Goal: Check status: Check status

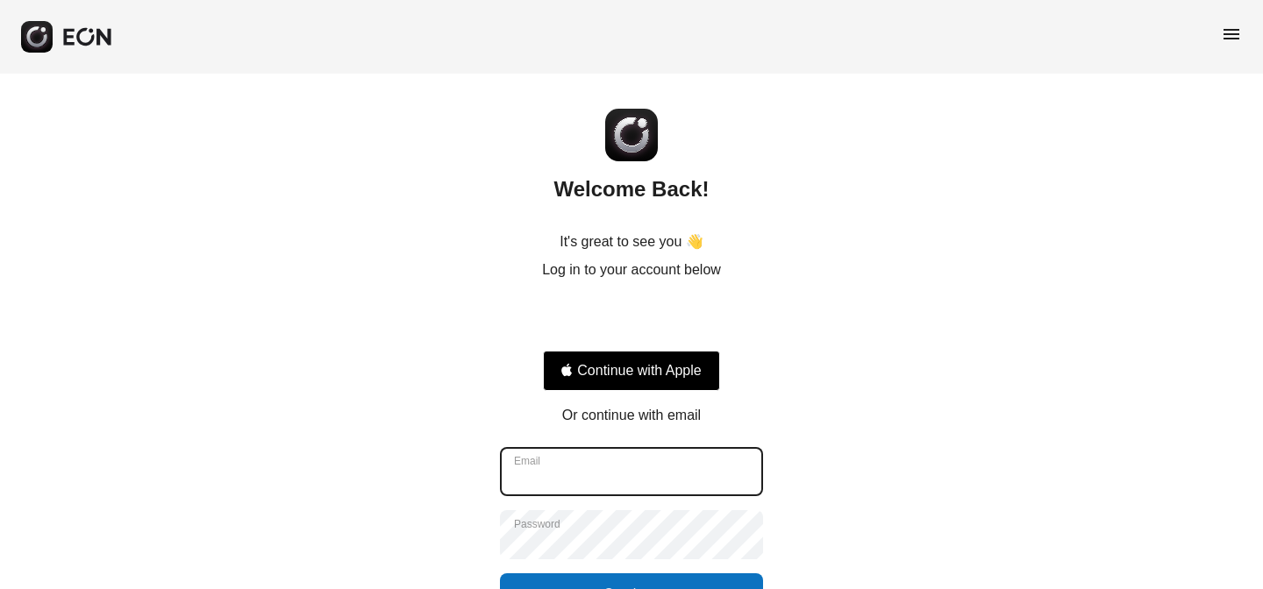
click at [640, 464] on input "Email" at bounding box center [631, 471] width 263 height 49
type input "*"
type input "**********"
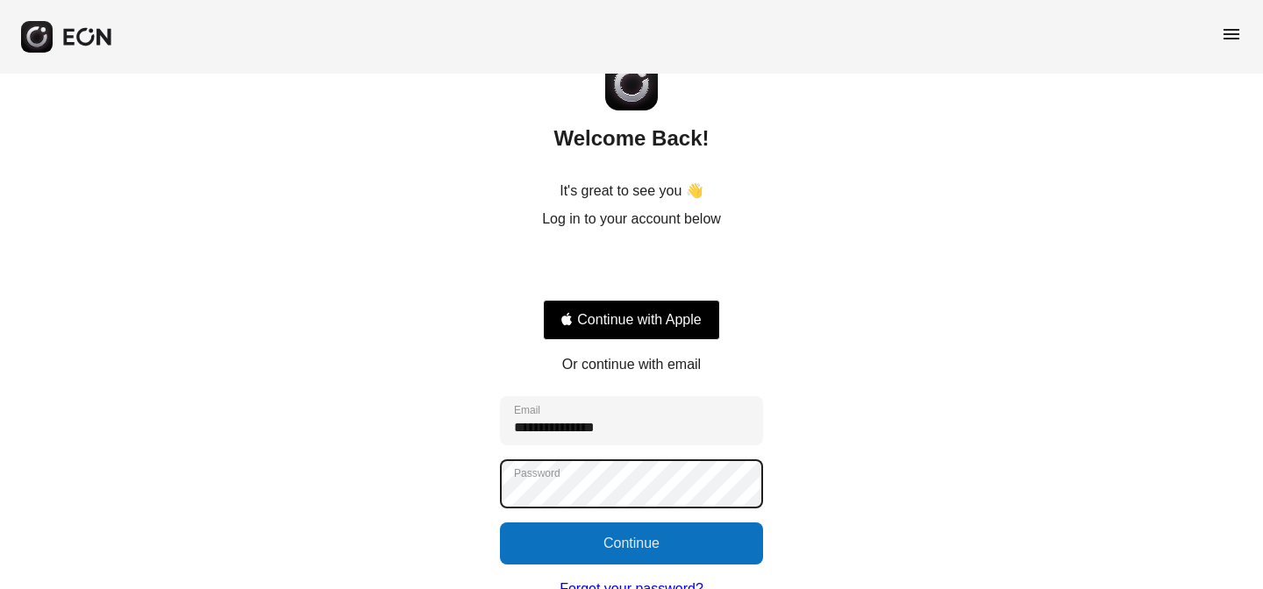
scroll to position [57, 0]
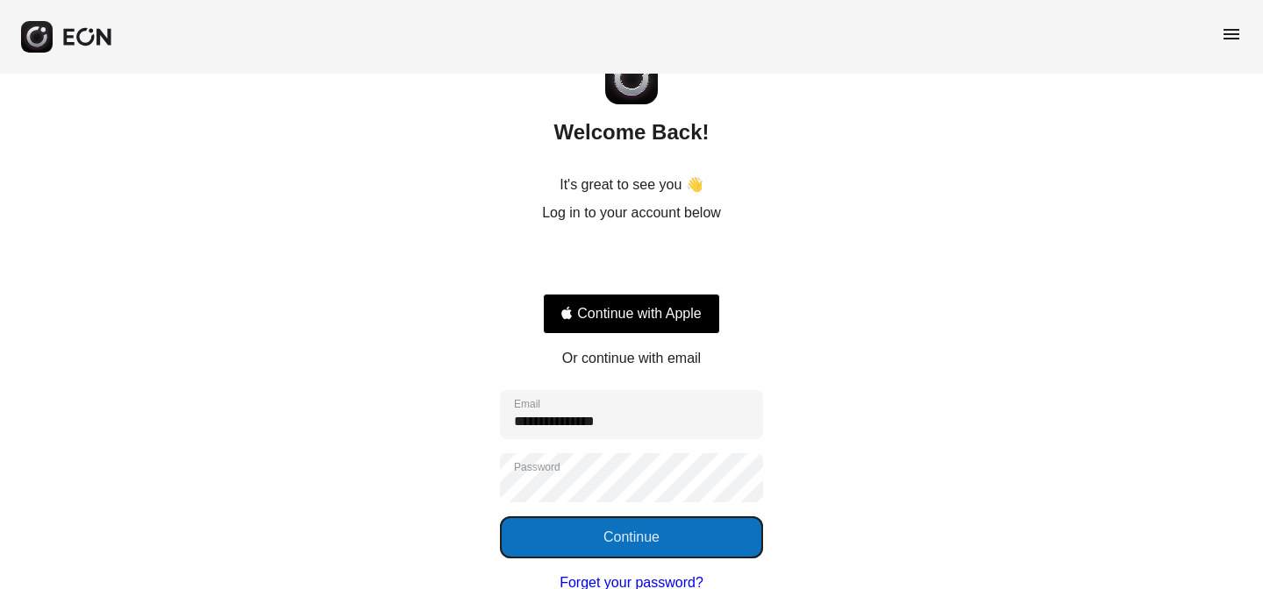
click at [717, 528] on button "Continue" at bounding box center [631, 538] width 263 height 42
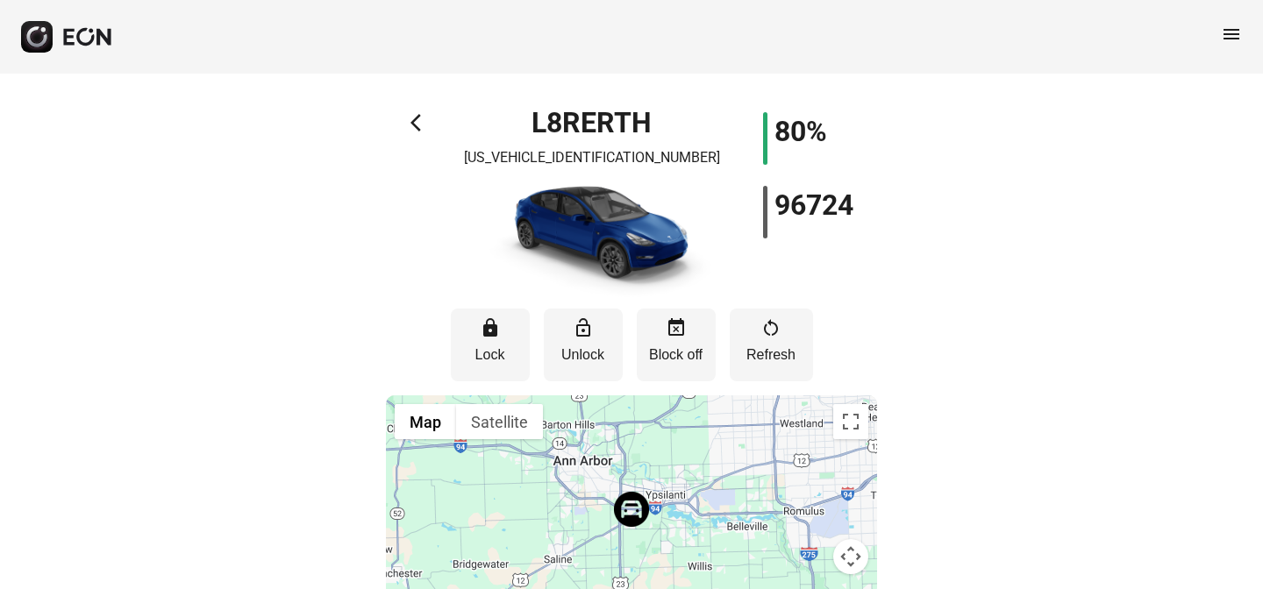
click at [1247, 36] on div "menu" at bounding box center [631, 37] width 1263 height 74
click at [1238, 44] on span "menu" at bounding box center [1231, 34] width 21 height 21
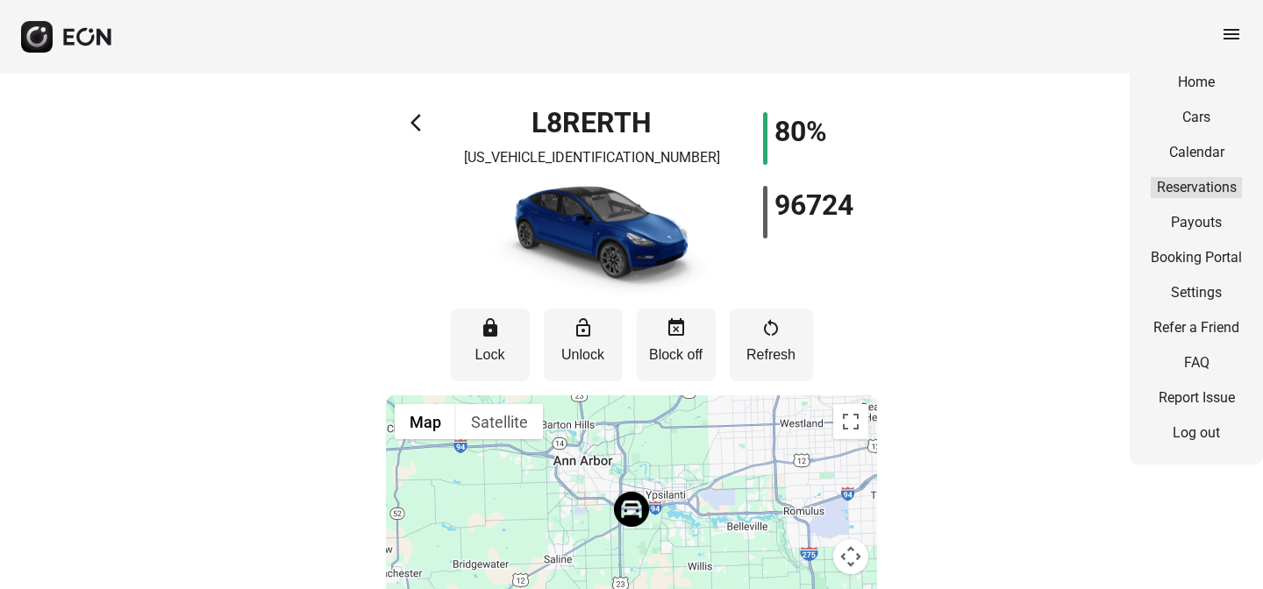
click at [1204, 183] on link "Reservations" at bounding box center [1196, 187] width 91 height 21
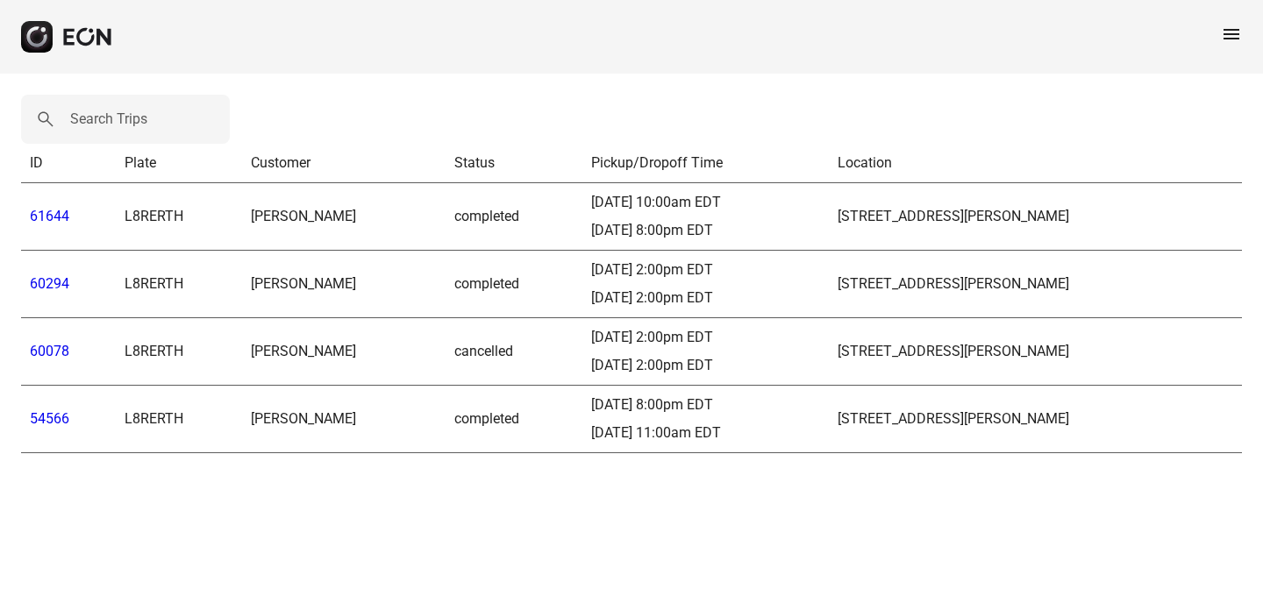
click at [53, 280] on link "60294" at bounding box center [49, 283] width 39 height 17
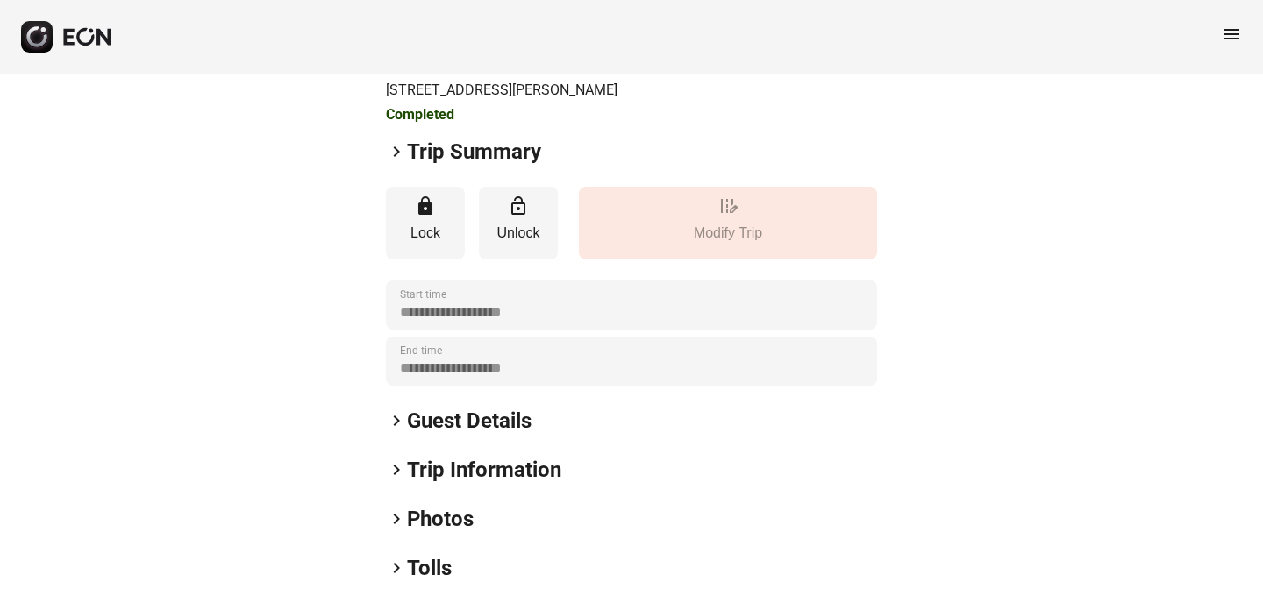
scroll to position [285, 0]
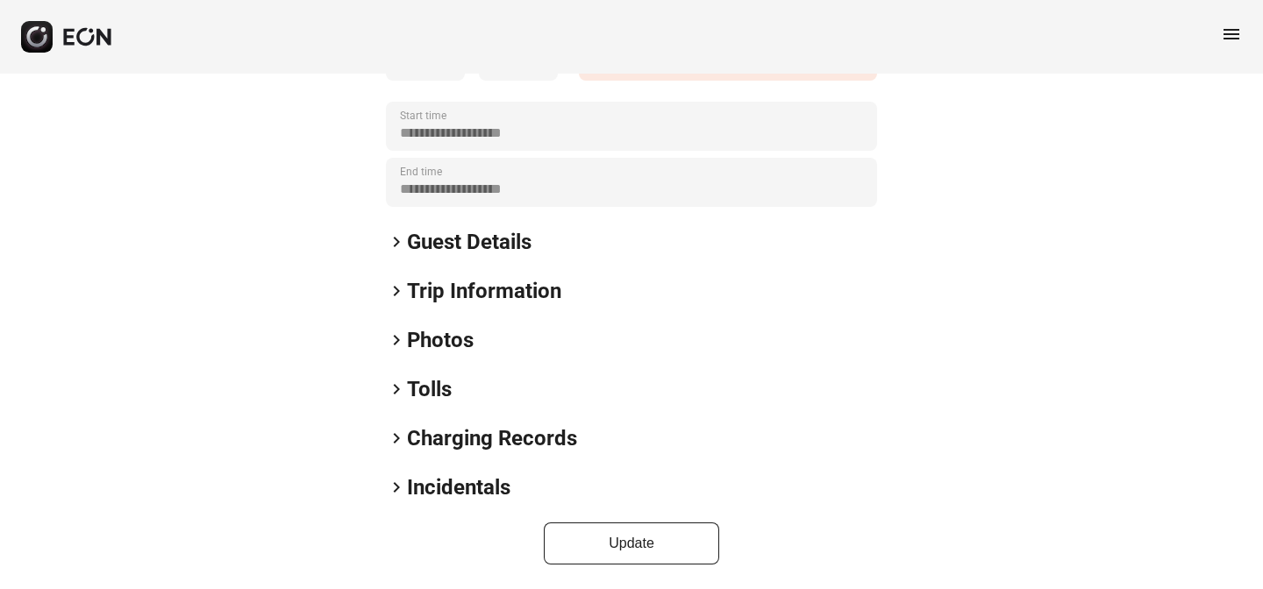
click at [389, 390] on span "keyboard_arrow_right" at bounding box center [396, 389] width 21 height 21
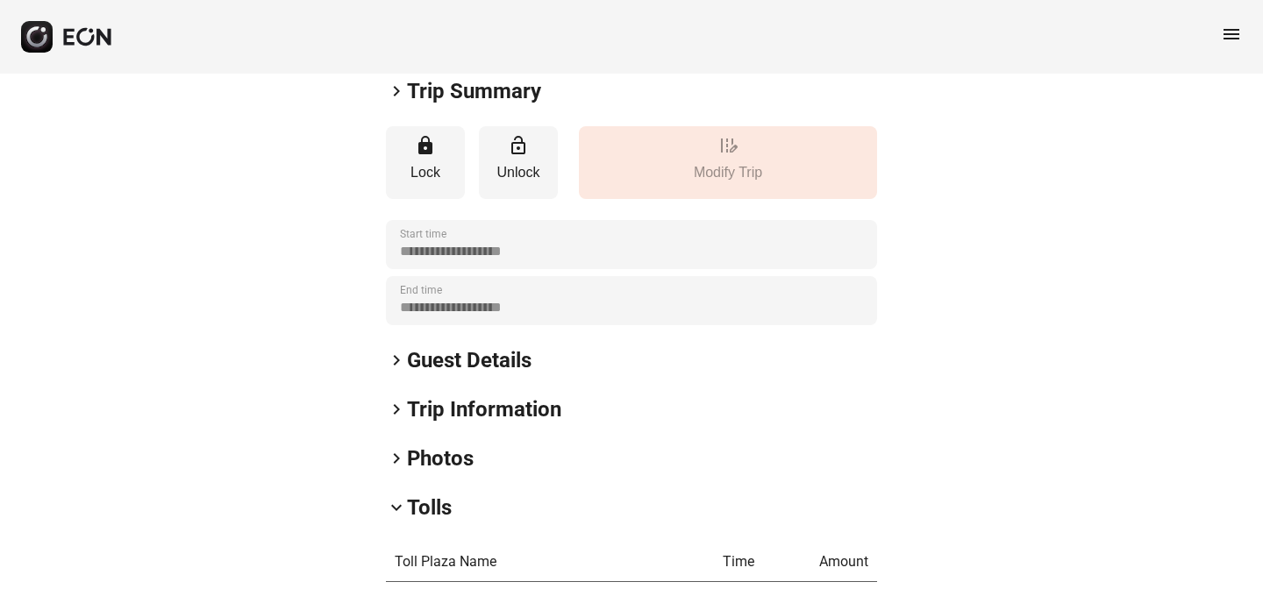
scroll to position [0, 0]
